Goal: Find specific page/section: Find specific page/section

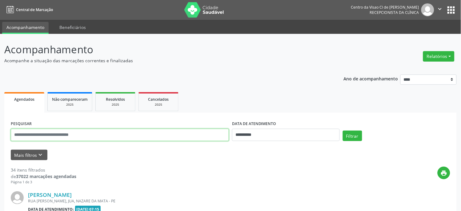
click at [88, 136] on input "text" at bounding box center [120, 135] width 218 height 12
type input "*******"
click at [343, 131] on button "Filtrar" at bounding box center [352, 136] width 19 height 10
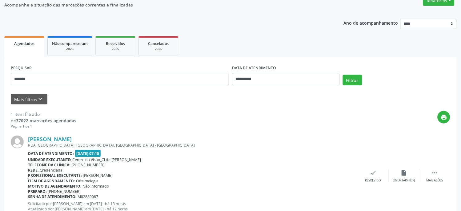
scroll to position [44, 0]
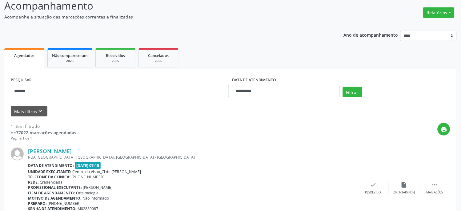
drag, startPoint x: 96, startPoint y: 117, endPoint x: 47, endPoint y: 116, distance: 48.7
click at [47, 116] on div "**********" at bounding box center [230, 155] width 453 height 172
click at [132, 140] on div "print" at bounding box center [263, 132] width 374 height 18
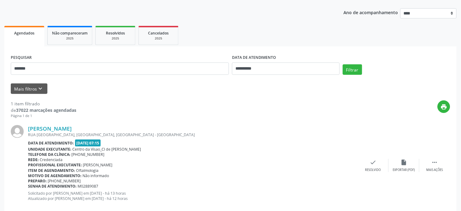
scroll to position [78, 0]
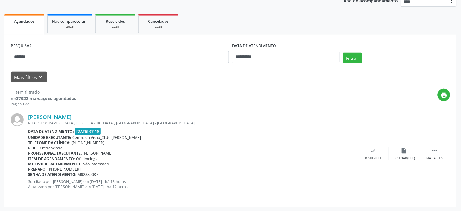
drag, startPoint x: 92, startPoint y: 116, endPoint x: 25, endPoint y: 116, distance: 67.1
click at [25, 116] on div "[PERSON_NAME] [GEOGRAPHIC_DATA], [GEOGRAPHIC_DATA], [GEOGRAPHIC_DATA] - [GEOGRA…" at bounding box center [231, 154] width 440 height 94
copy div "[PERSON_NAME]"
